Goal: Information Seeking & Learning: Understand process/instructions

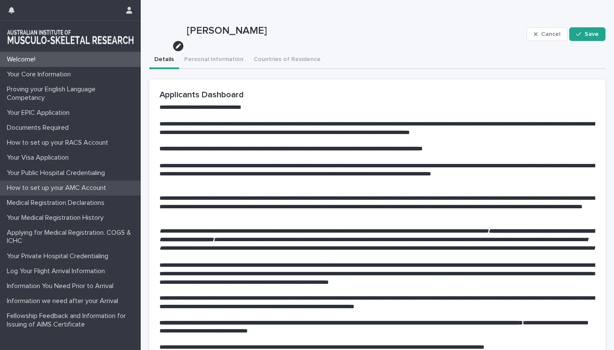
click at [65, 185] on p "How to set up your AMC Account" at bounding box center [58, 188] width 110 height 8
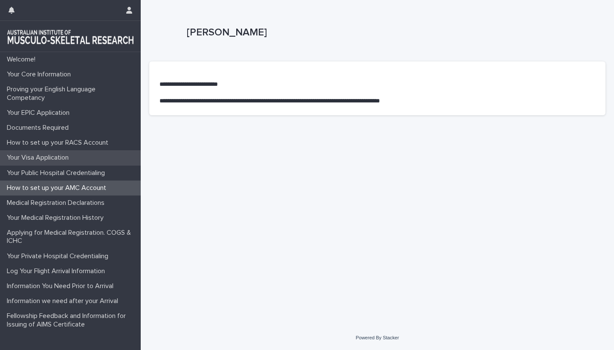
click at [51, 156] on p "Your Visa Application" at bounding box center [39, 158] width 72 height 8
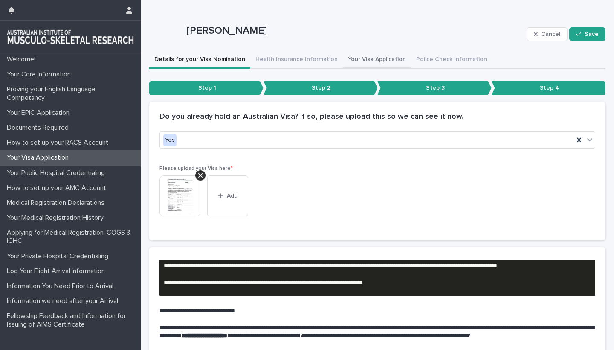
click at [362, 58] on button "Your Visa Application" at bounding box center [377, 60] width 68 height 18
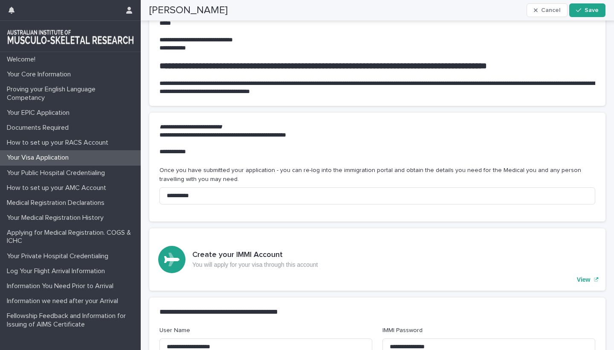
scroll to position [421, 0]
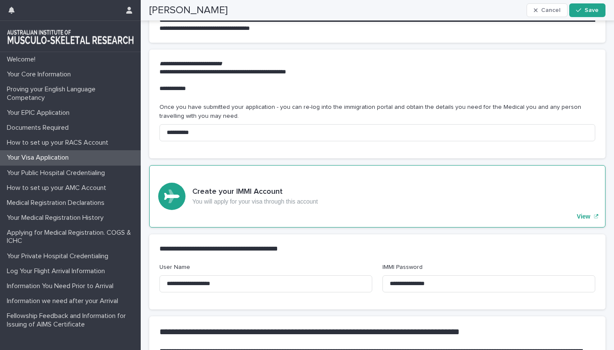
click at [581, 213] on p "View" at bounding box center [584, 216] width 14 height 7
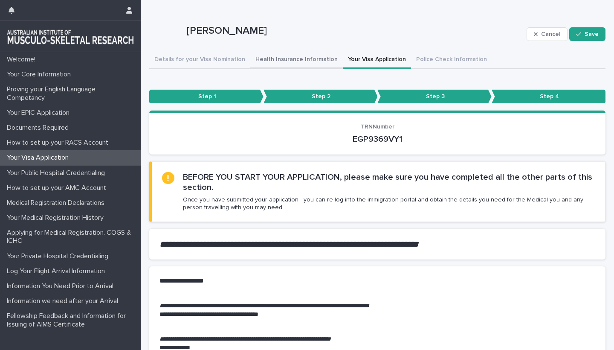
scroll to position [0, 0]
click at [295, 60] on button "Health Insurance Information" at bounding box center [296, 60] width 93 height 18
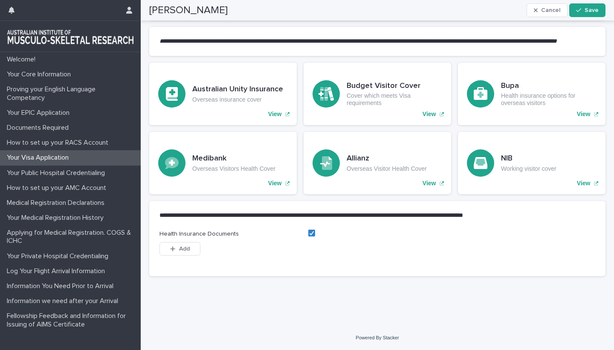
scroll to position [494, 0]
click at [585, 118] on p "View" at bounding box center [584, 113] width 14 height 7
